Goal: Book appointment/travel/reservation

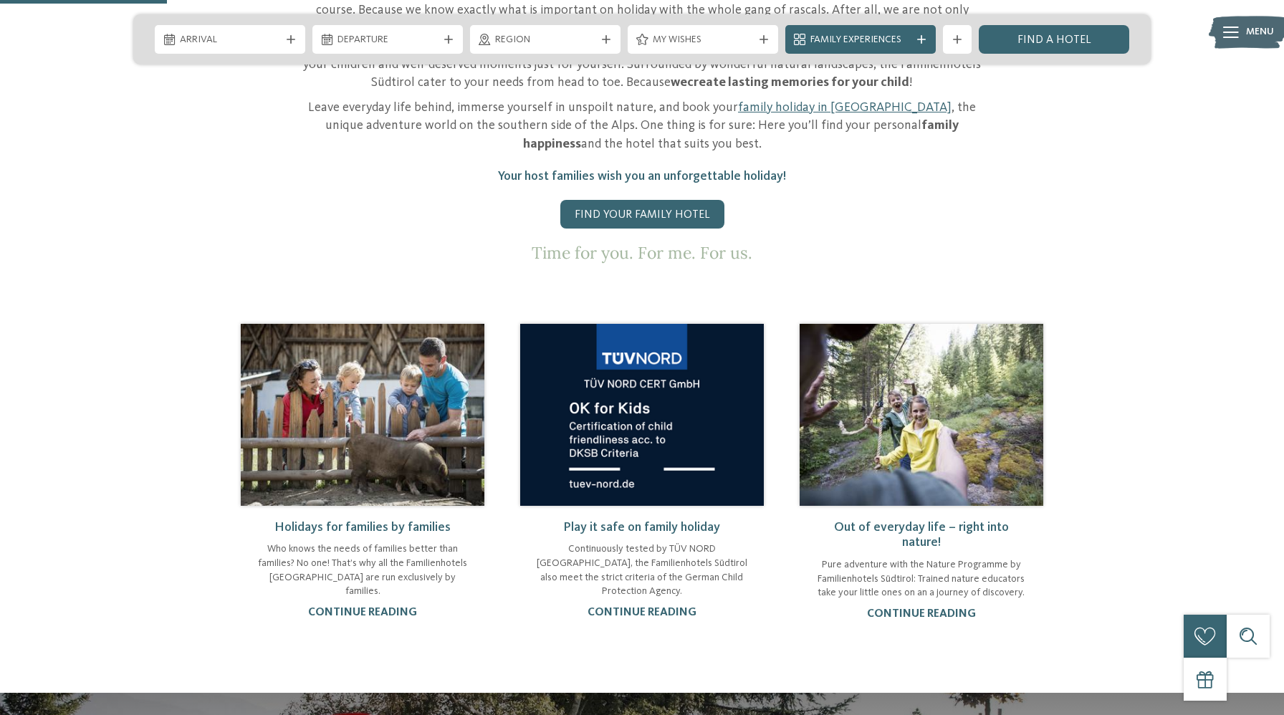
scroll to position [864, 0]
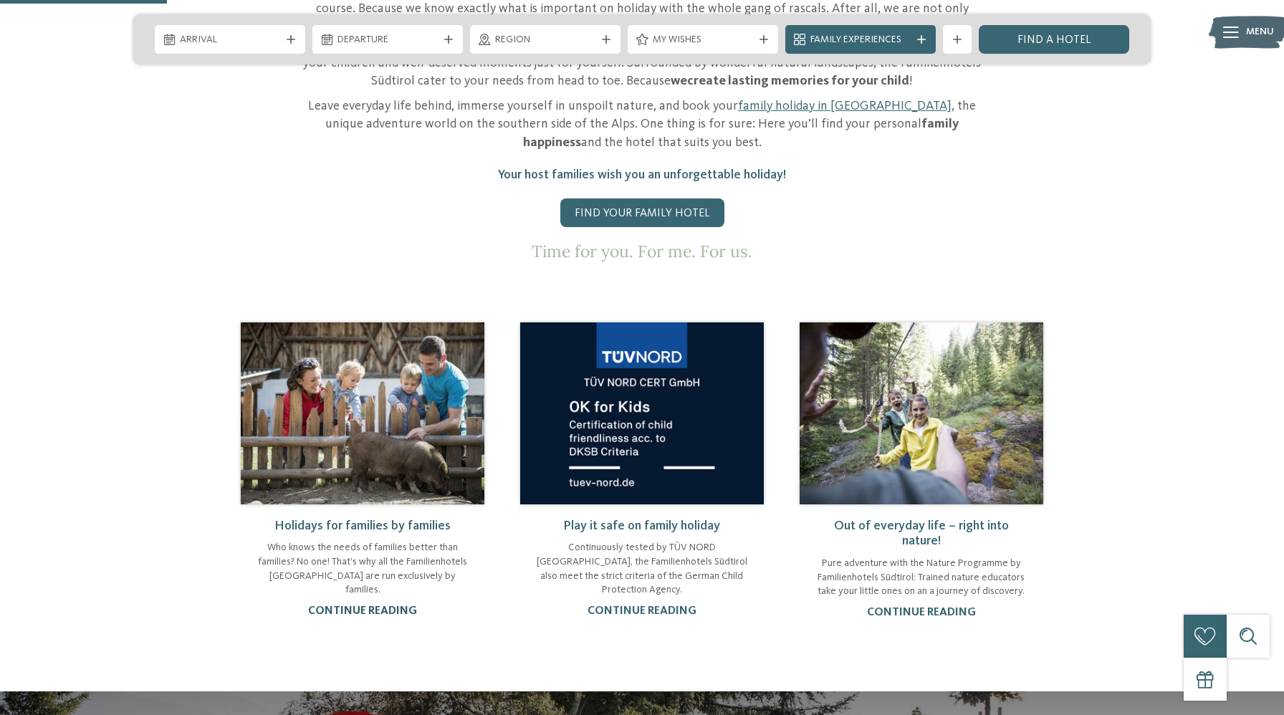
click at [385, 605] on link "continue reading" at bounding box center [362, 610] width 109 height 11
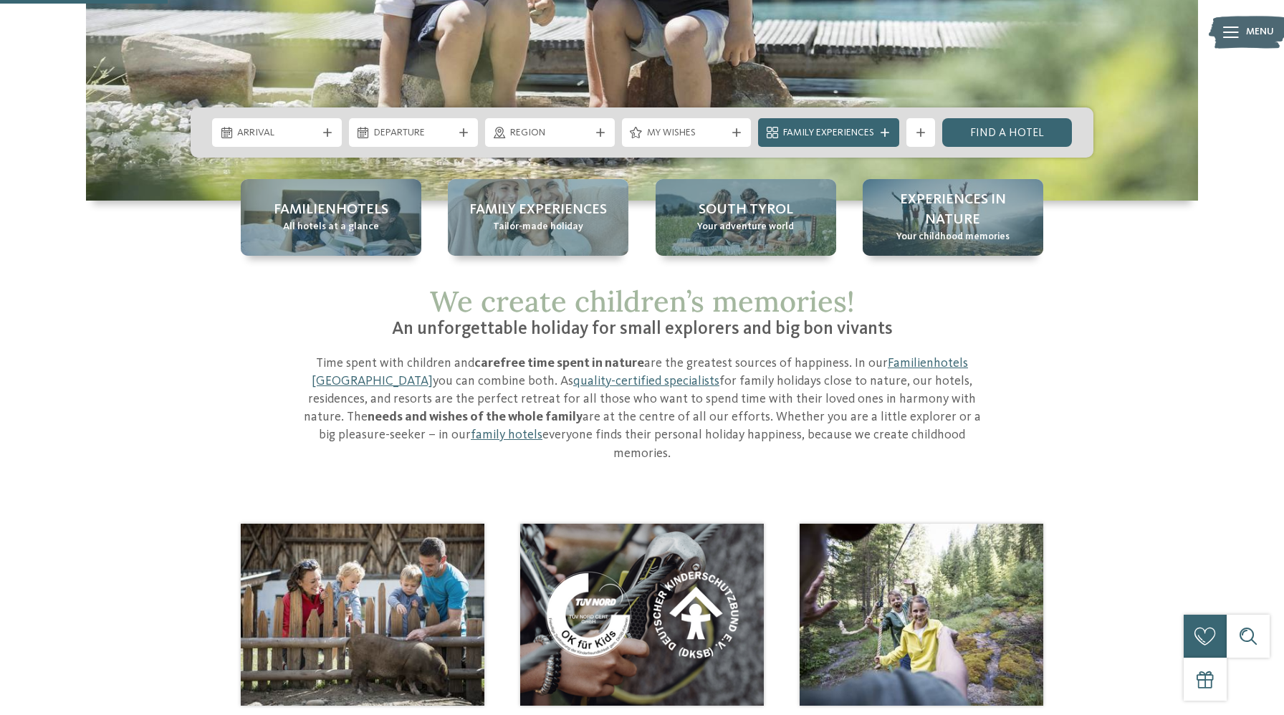
scroll to position [337, 0]
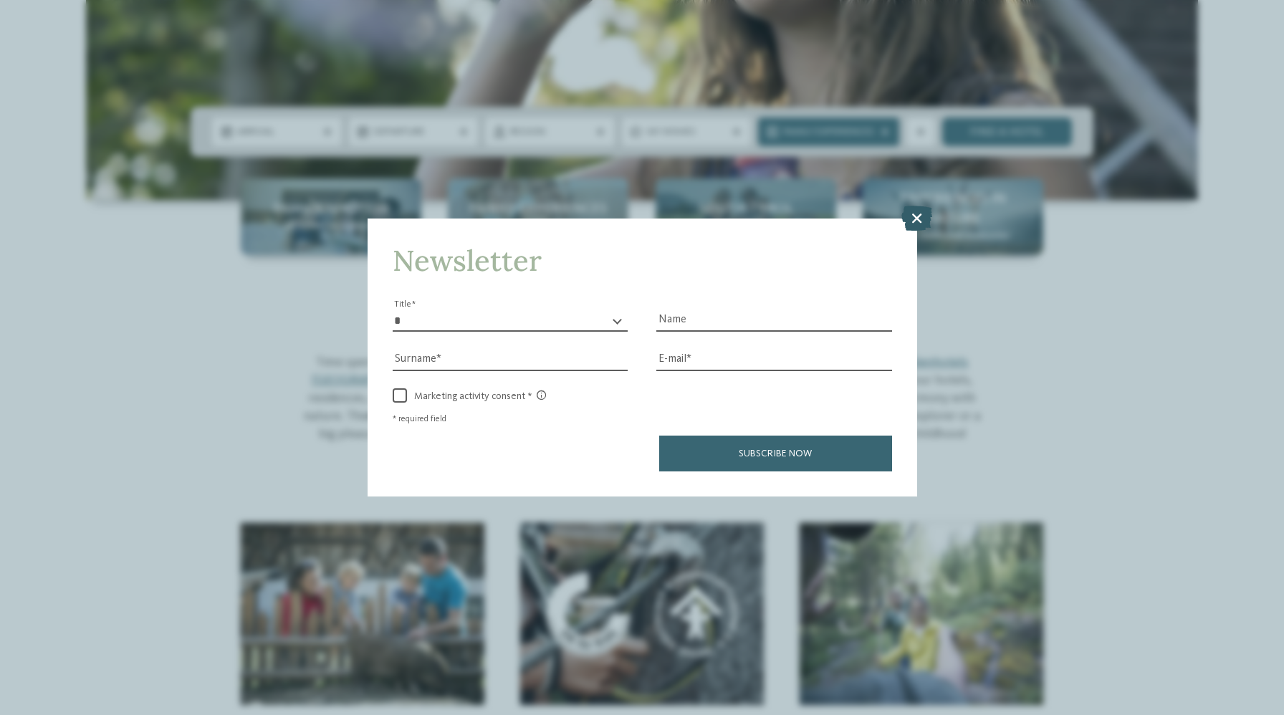
click at [913, 217] on icon at bounding box center [916, 217] width 31 height 25
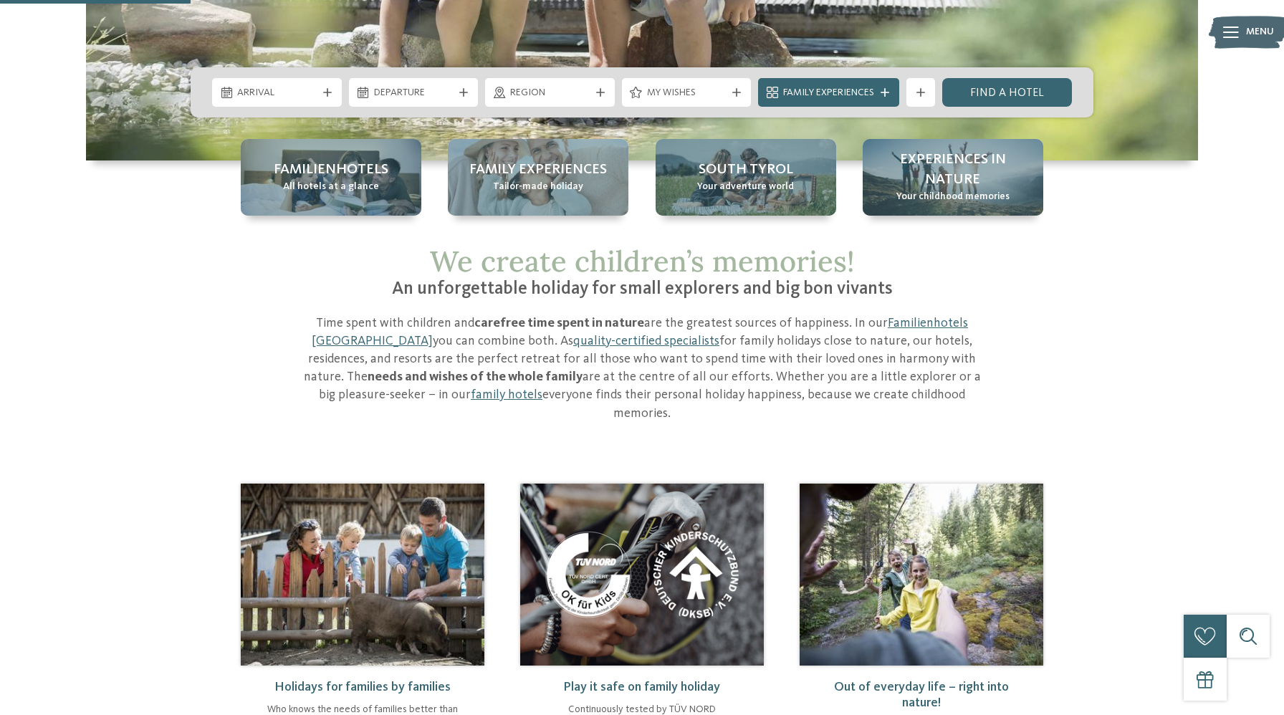
scroll to position [375, 0]
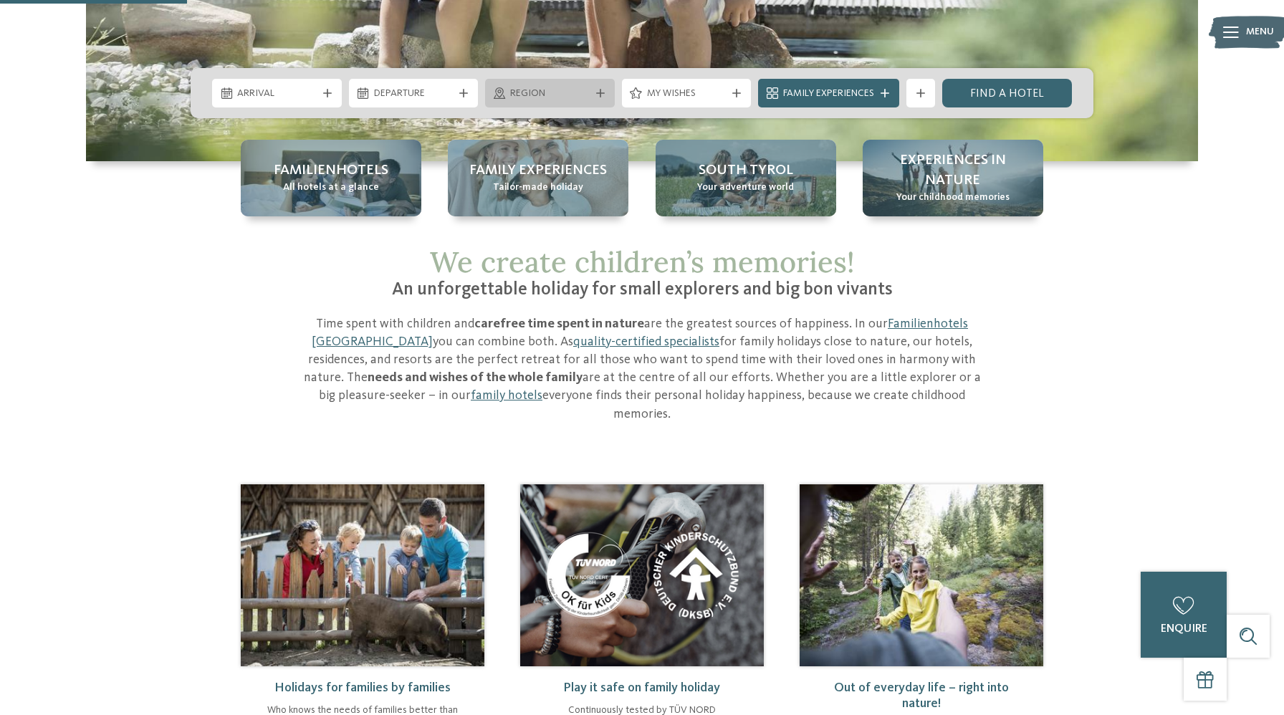
click at [594, 90] on div at bounding box center [600, 93] width 14 height 9
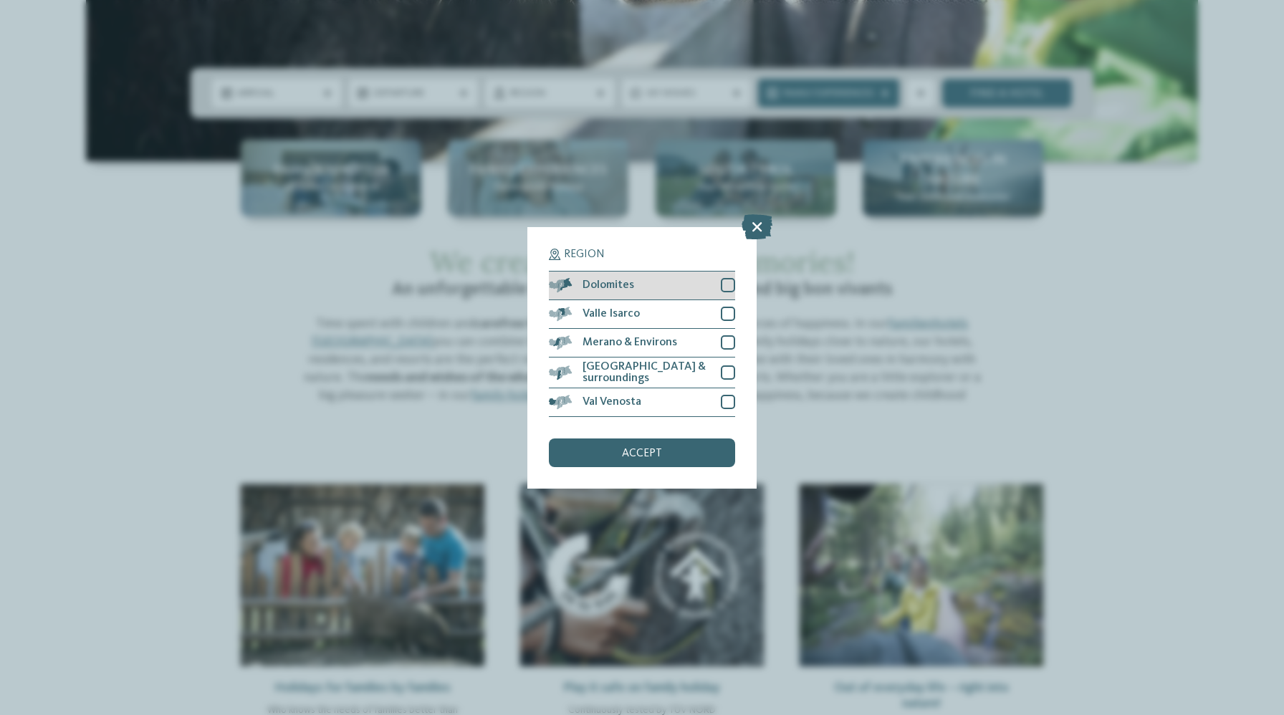
click at [725, 286] on div at bounding box center [728, 285] width 14 height 14
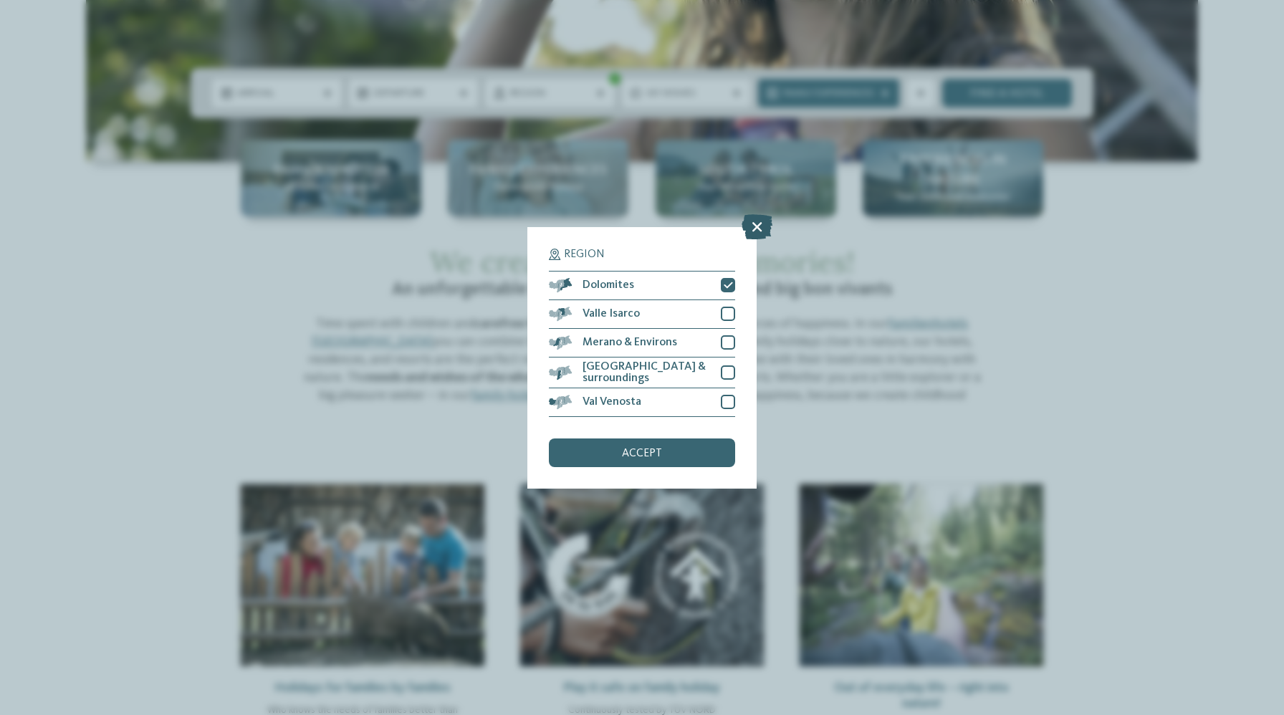
click at [766, 234] on icon at bounding box center [756, 225] width 31 height 25
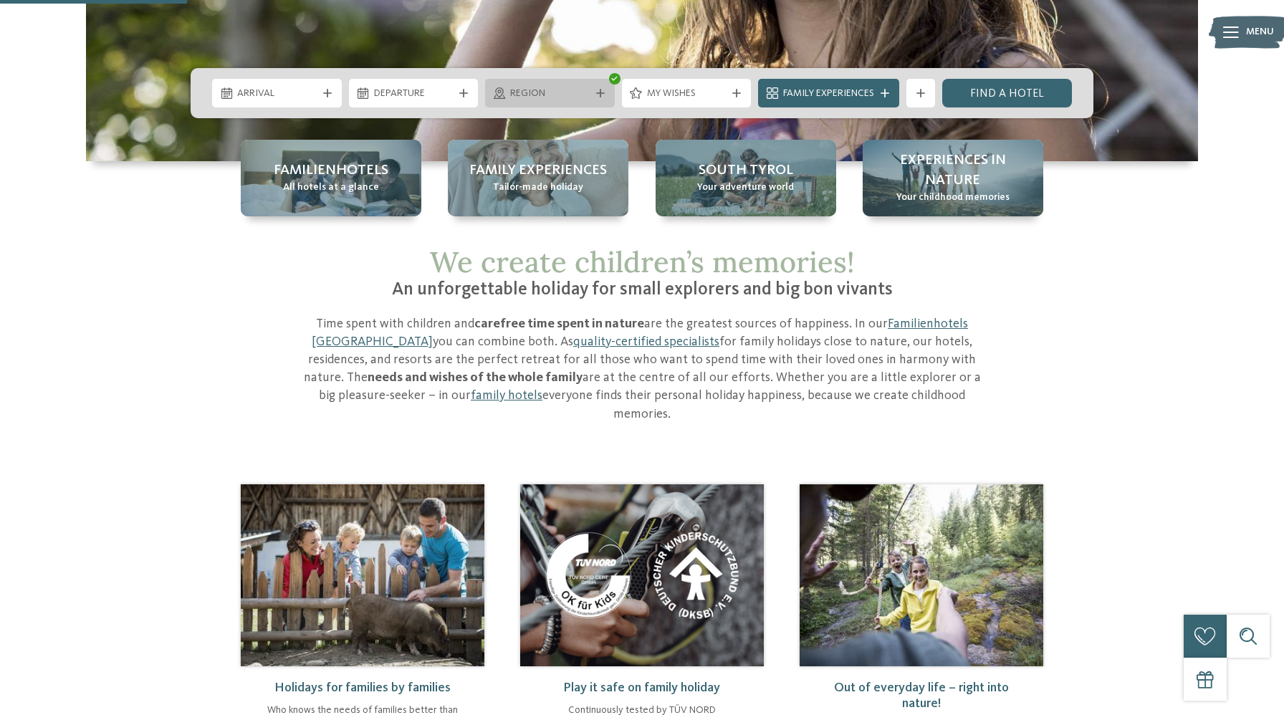
click at [602, 95] on icon at bounding box center [600, 93] width 9 height 9
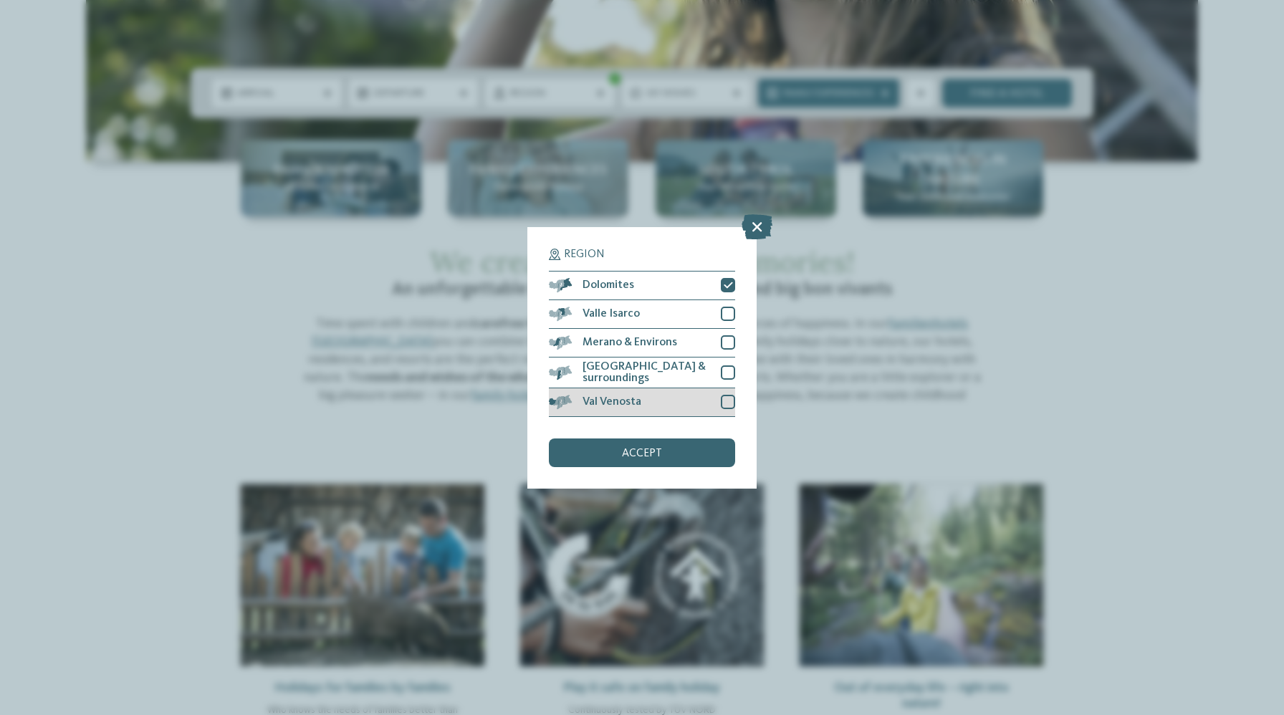
click at [728, 400] on div at bounding box center [728, 402] width 14 height 14
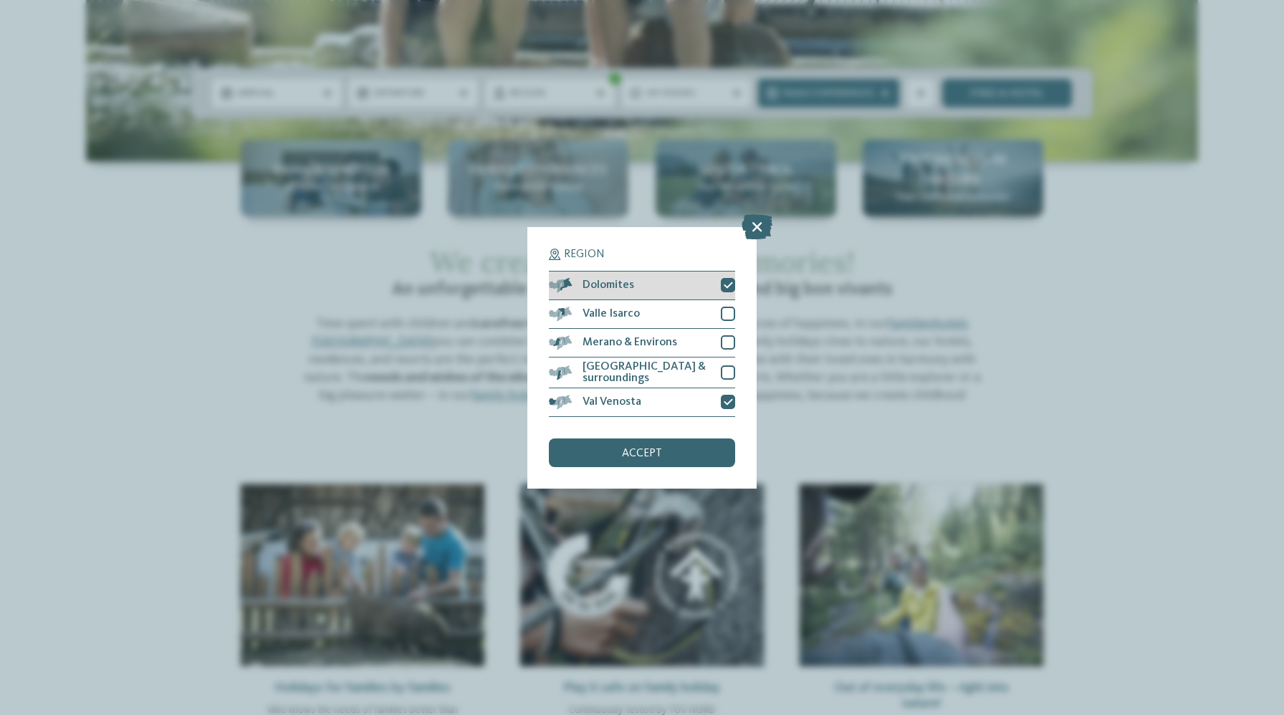
click at [726, 281] on icon at bounding box center [727, 285] width 9 height 9
click at [668, 443] on div "accept" at bounding box center [642, 452] width 186 height 29
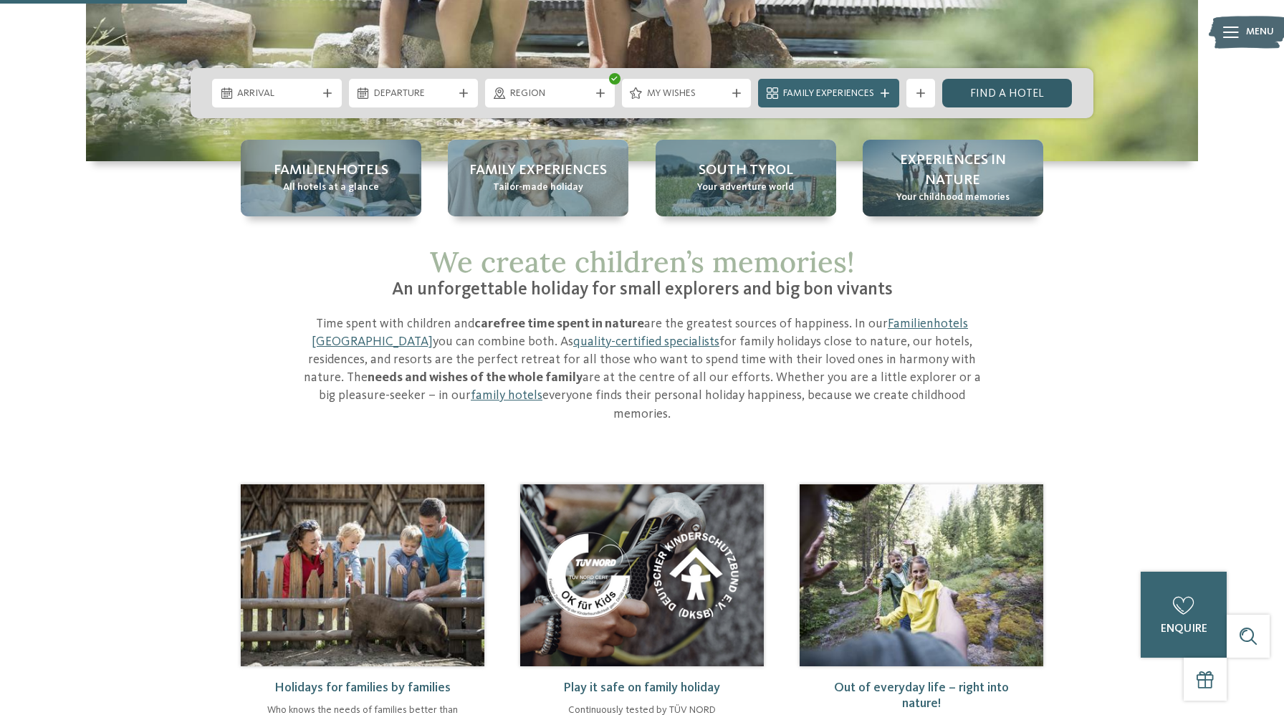
click at [977, 98] on link "Find a hotel" at bounding box center [1007, 93] width 130 height 29
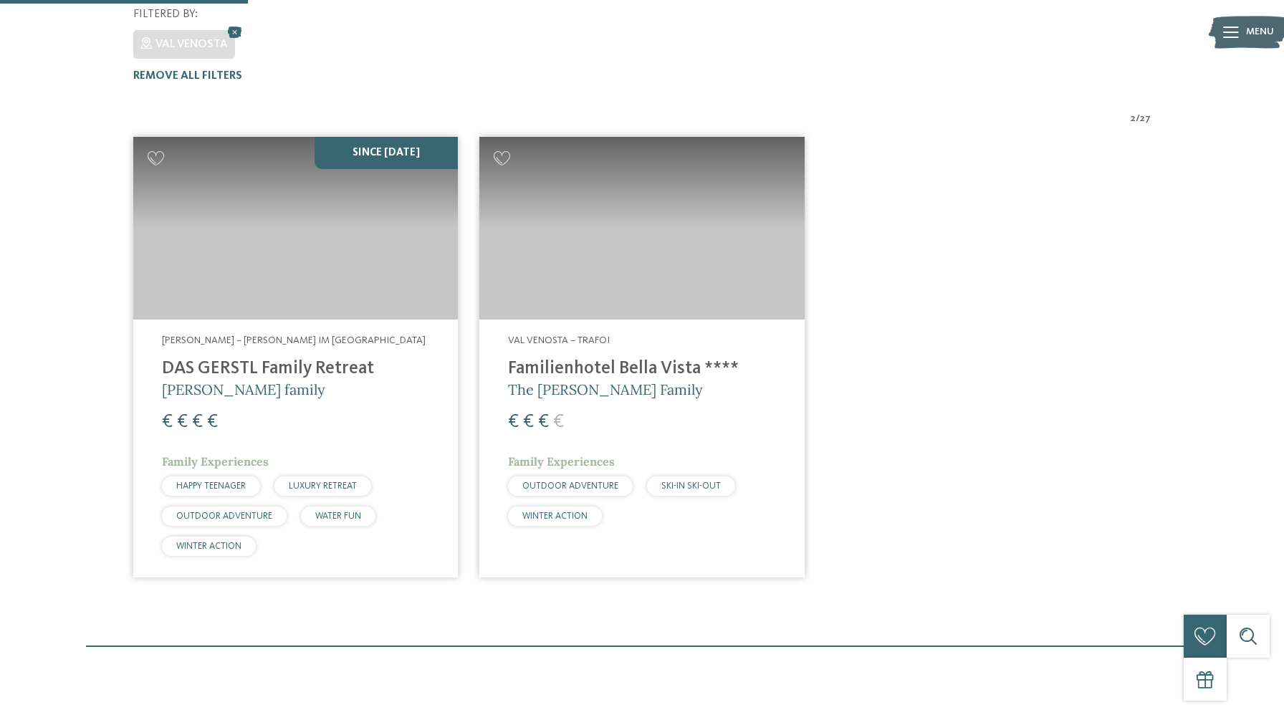
scroll to position [435, 0]
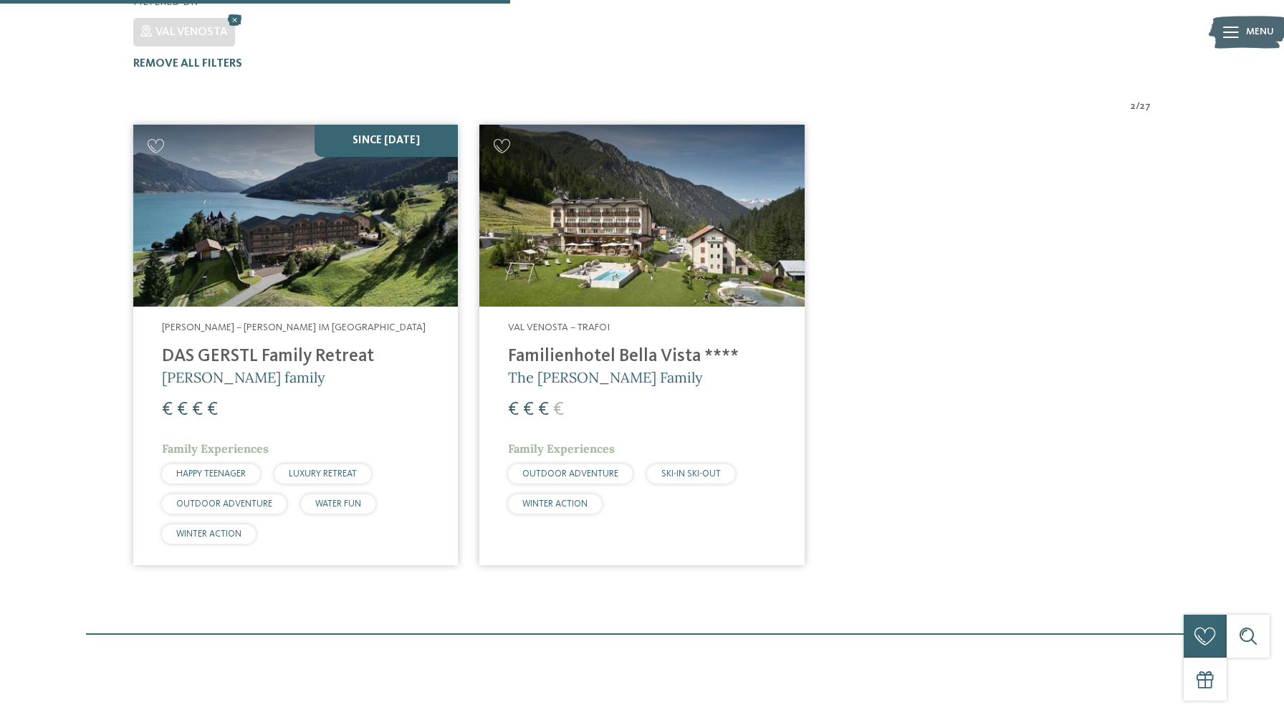
click at [377, 201] on img at bounding box center [295, 216] width 324 height 183
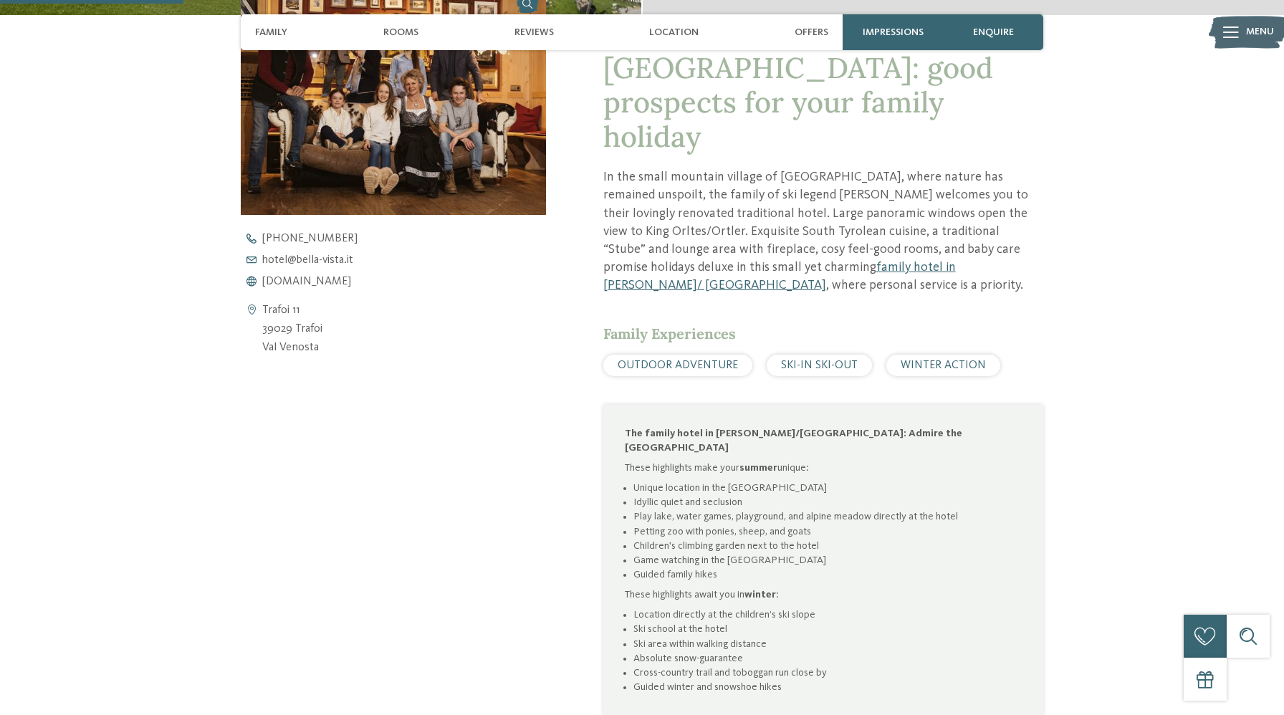
scroll to position [569, 0]
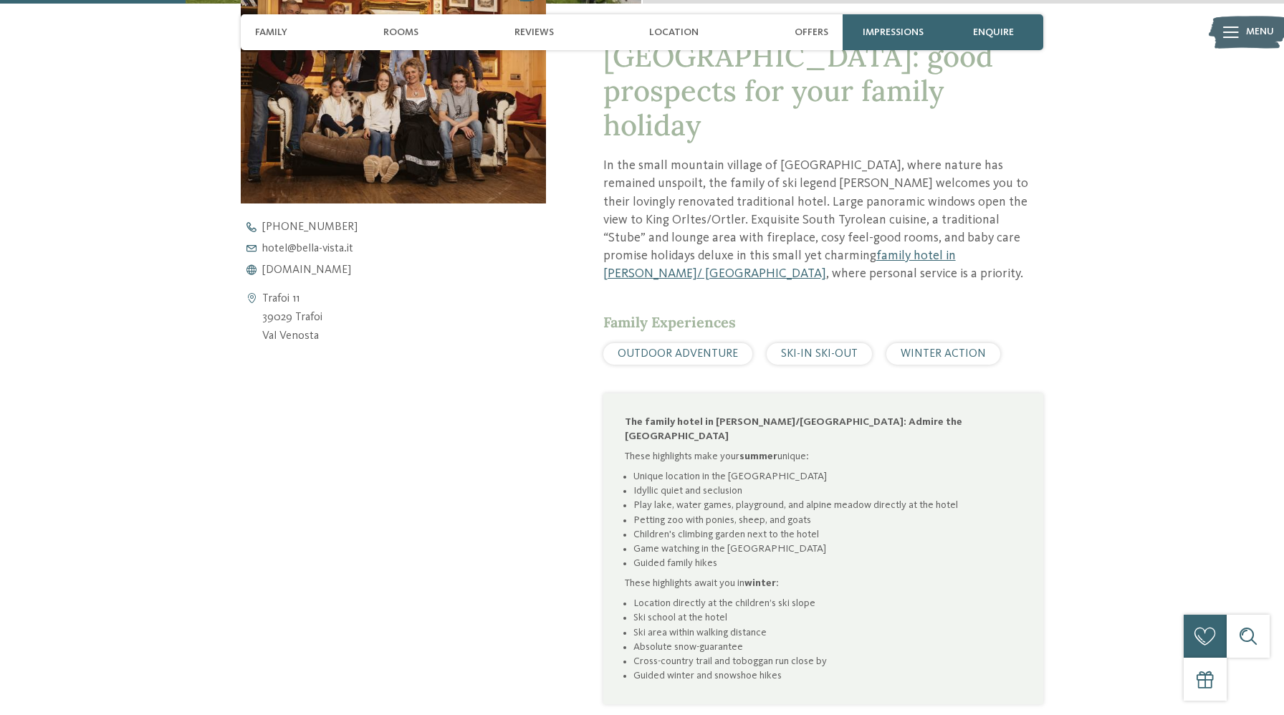
click at [923, 348] on span "WINTER ACTION" at bounding box center [942, 353] width 85 height 11
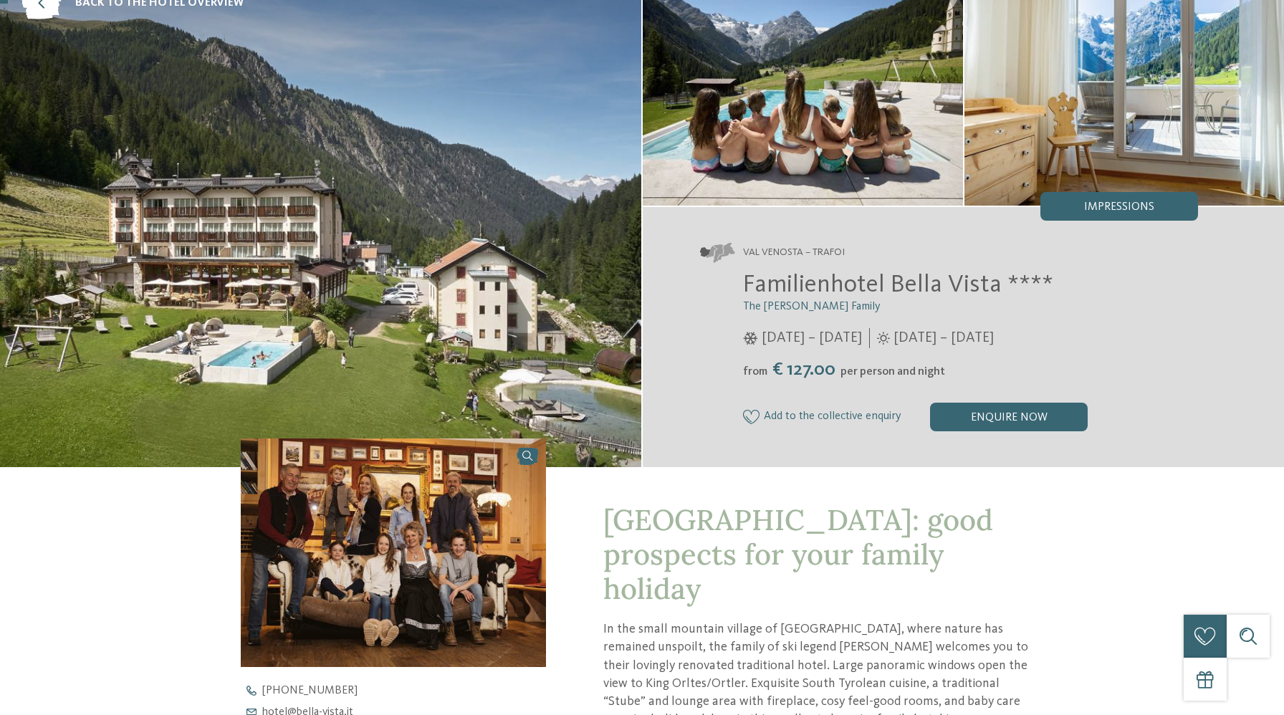
scroll to position [0, 0]
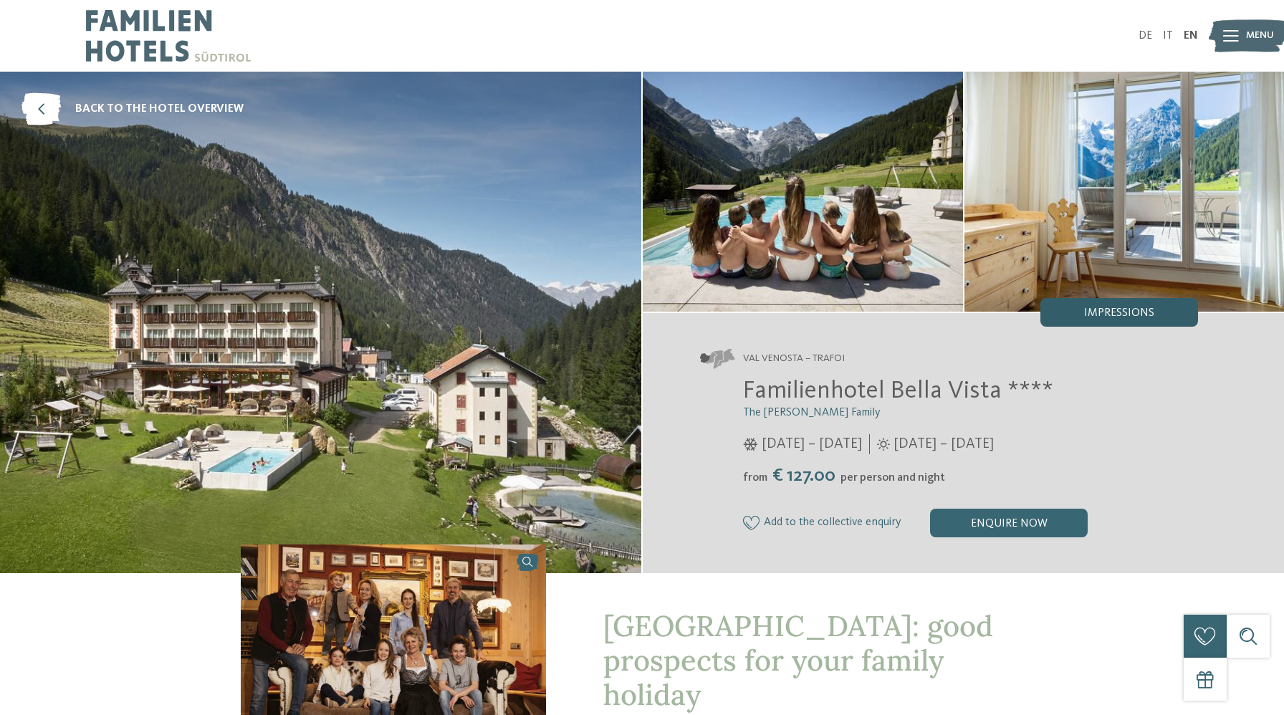
click at [1117, 307] on span "Impressions" at bounding box center [1119, 312] width 70 height 11
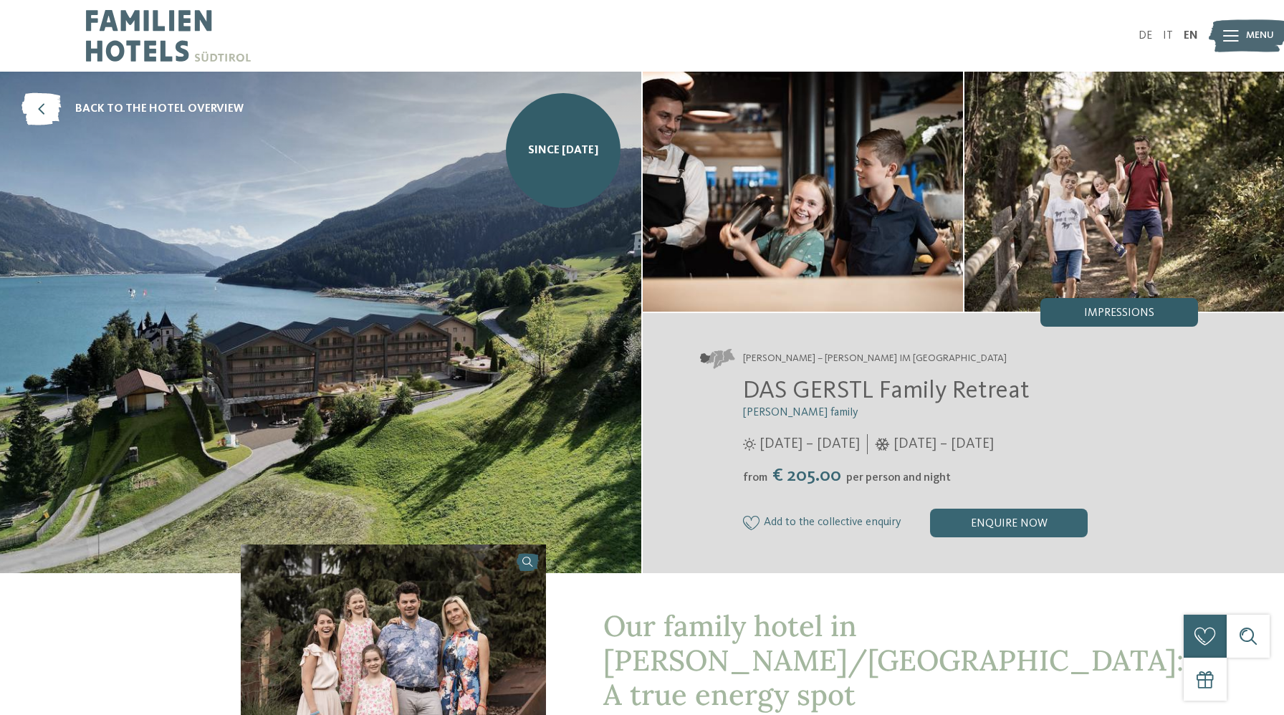
click at [1107, 307] on span "Impressions" at bounding box center [1119, 312] width 70 height 11
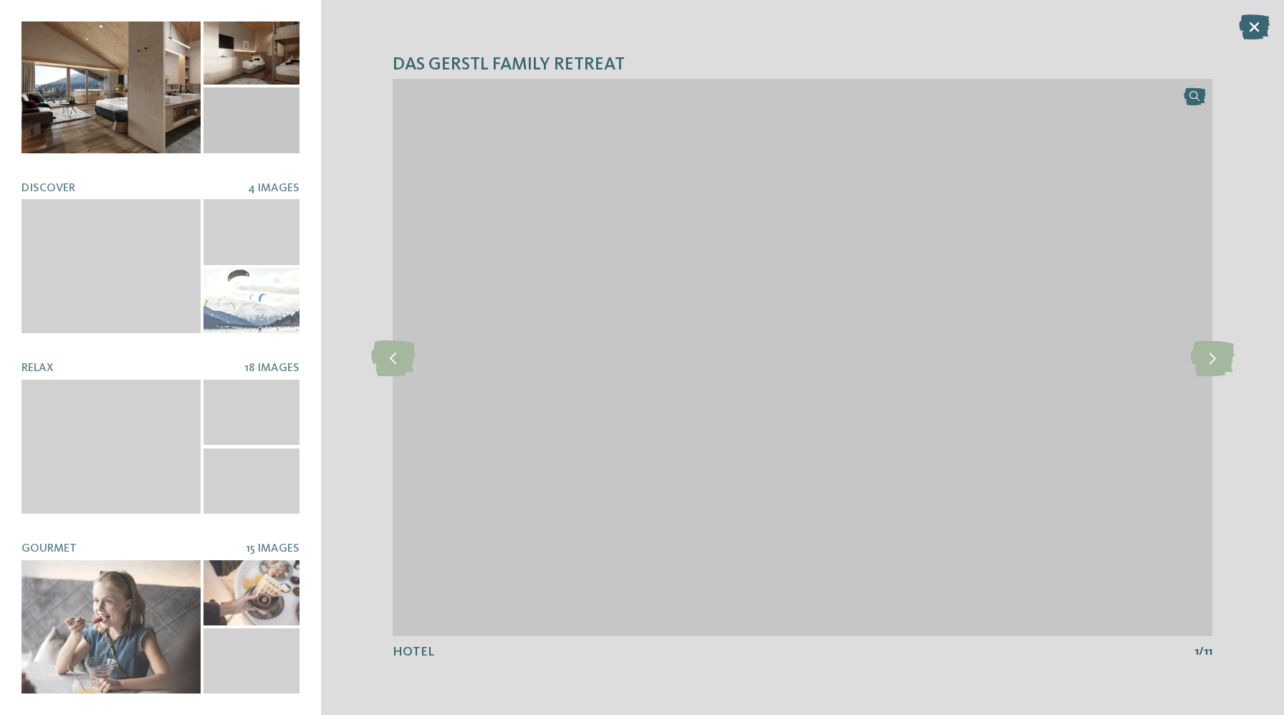
scroll to position [201, 0]
